Goal: Book appointment/travel/reservation

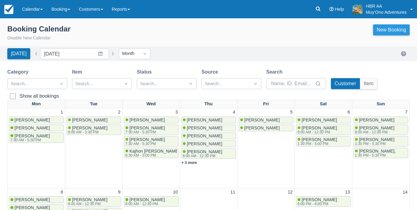
click at [400, 30] on link "New Booking" at bounding box center [391, 29] width 37 height 11
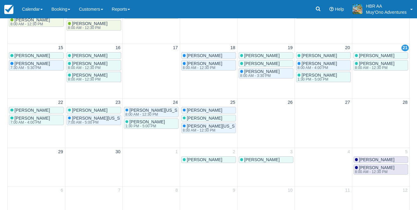
scroll to position [187, 0]
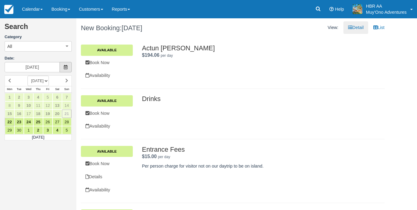
click at [70, 71] on span at bounding box center [66, 67] width 12 height 10
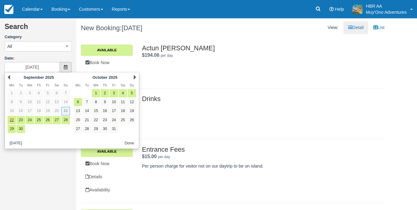
click at [70, 71] on span at bounding box center [66, 67] width 12 height 10
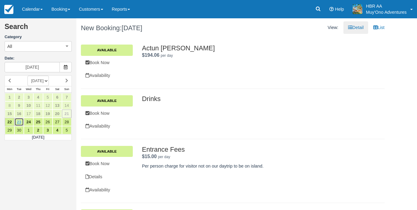
click at [18, 124] on link "23" at bounding box center [18, 122] width 9 height 8
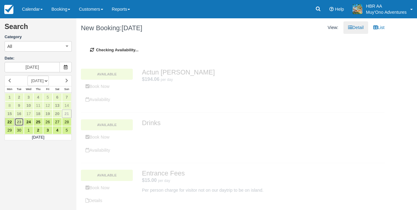
type input "[DATE]"
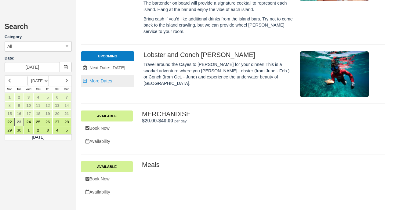
scroll to position [363, 0]
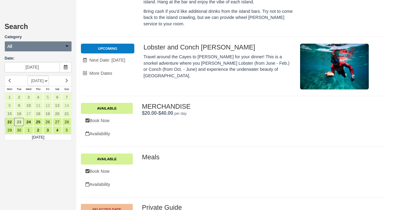
click at [55, 45] on button "All" at bounding box center [38, 46] width 67 height 10
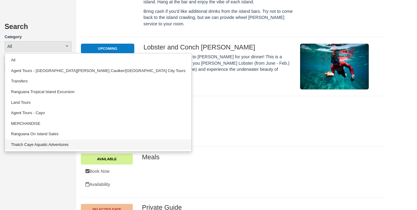
click at [51, 142] on link "Thatch Caye Aquatic Adventures" at bounding box center [98, 145] width 187 height 11
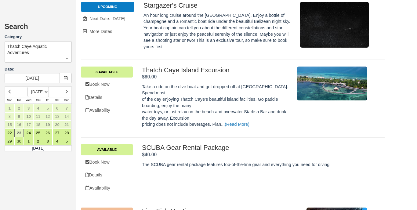
scroll to position [335, 0]
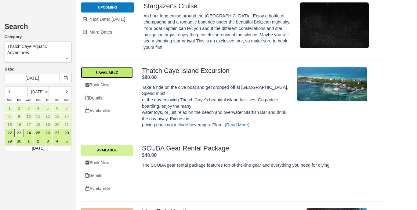
click at [117, 67] on link "8 Available" at bounding box center [107, 72] width 52 height 11
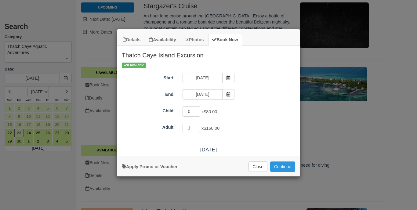
click at [199, 126] on input "1" at bounding box center [192, 128] width 18 height 10
type input "2"
click at [198, 126] on input "2" at bounding box center [192, 128] width 18 height 10
click at [277, 172] on button "Continue" at bounding box center [282, 167] width 25 height 10
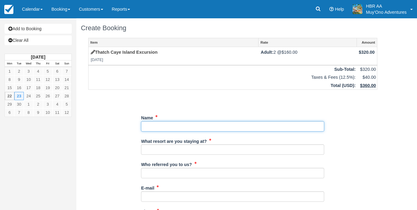
click at [213, 127] on input "Name" at bounding box center [232, 126] width 183 height 10
type input "[PERSON_NAME]"
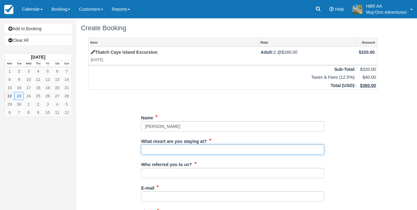
click at [198, 144] on input "What resort are you staying at?" at bounding box center [232, 149] width 183 height 10
type input "K"
type input "[PERSON_NAME][GEOGRAPHIC_DATA]"
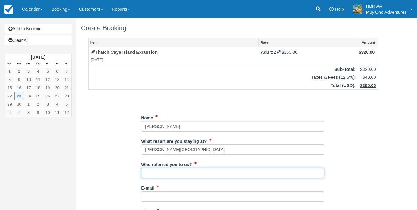
click at [165, 172] on input "Who referred you to us?" at bounding box center [232, 173] width 183 height 10
type input "K.C"
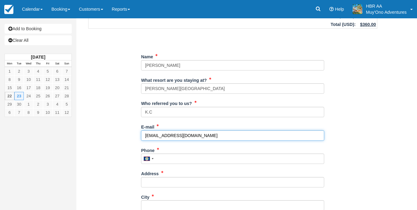
scroll to position [85, 0]
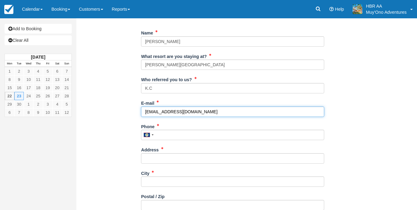
type input "frontdesk@hopkinsbaybelize.com"
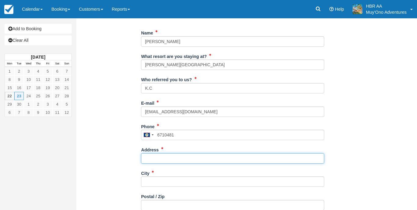
type input "671-0481"
type input "Hopkins"
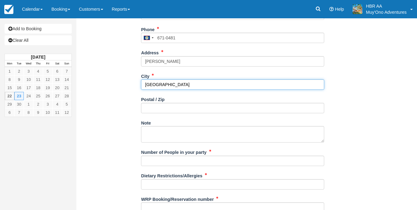
scroll to position [190, 0]
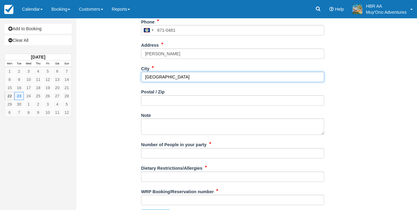
type input "Belize"
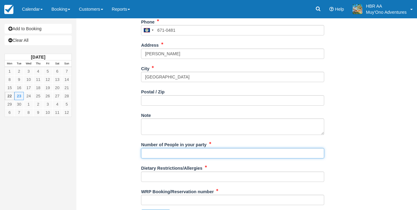
click at [166, 150] on input "Number of People in your party" at bounding box center [232, 153] width 183 height 10
type input "2px"
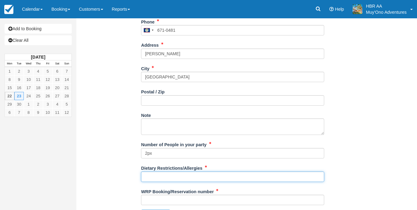
click at [168, 177] on input "Dietary Restrictions/Allergies" at bounding box center [232, 177] width 183 height 10
type input "n"
type input "N/A"
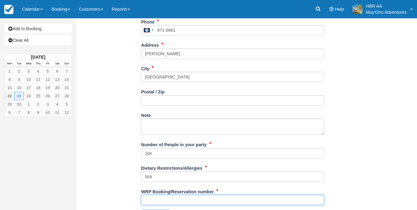
click at [156, 198] on input "WRP Booking/Reservation number" at bounding box center [232, 200] width 183 height 10
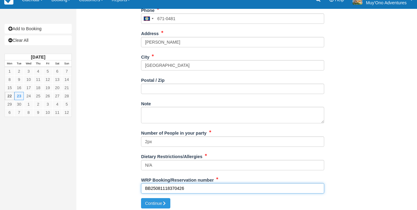
scroll to position [201, 0]
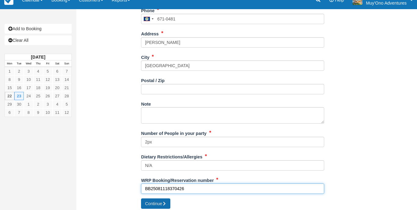
type input "BB25081118370426"
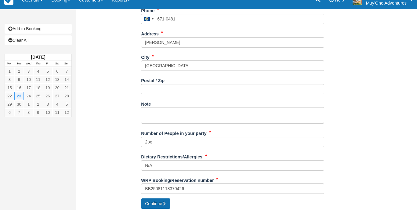
click at [161, 198] on button "Continue" at bounding box center [155, 203] width 29 height 10
type input "+5016710481"
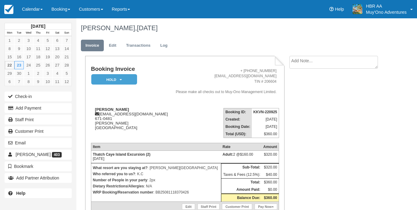
click at [127, 78] on em "HOLD" at bounding box center [114, 79] width 46 height 11
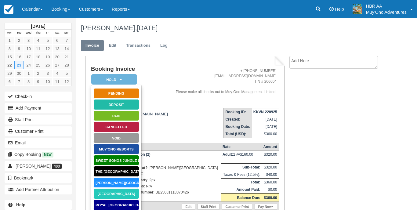
click at [115, 180] on link "[PERSON_NAME][GEOGRAPHIC_DATA]" at bounding box center [116, 182] width 46 height 11
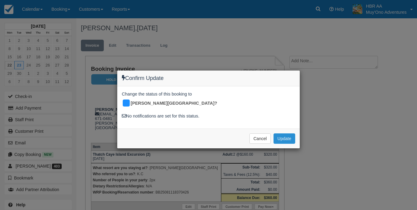
click at [281, 133] on button "Update" at bounding box center [285, 138] width 22 height 10
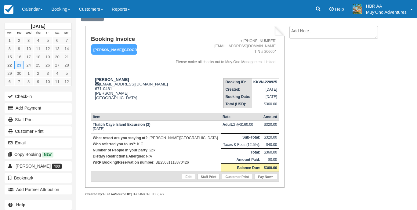
scroll to position [33, 0]
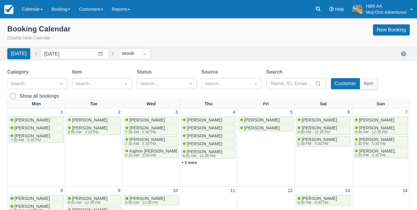
scroll to position [187, 0]
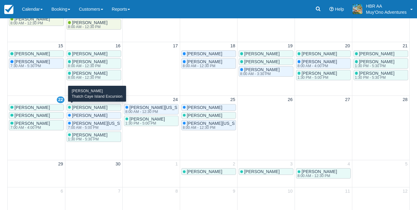
click at [98, 113] on span "Brittany Von Lindern" at bounding box center [89, 115] width 35 height 5
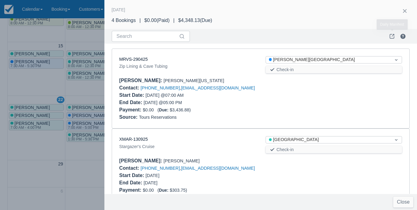
scroll to position [0, 0]
click at [405, 12] on button "button" at bounding box center [405, 11] width 10 height 10
